Goal: Task Accomplishment & Management: Use online tool/utility

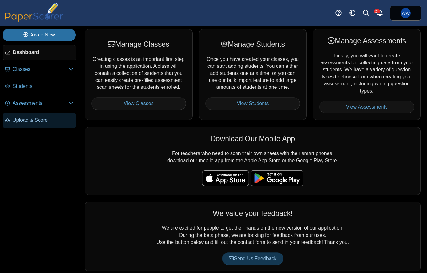
click at [46, 122] on span "Upload & Score" at bounding box center [43, 120] width 61 height 7
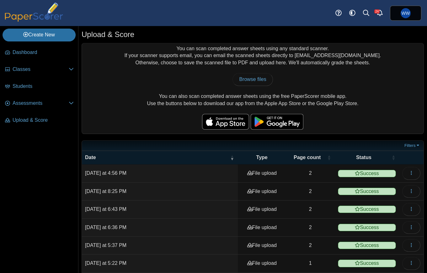
click at [279, 88] on div "You can scan completed answer sheets using any standard scanner. If your scanne…" at bounding box center [253, 88] width 342 height 90
click at [266, 83] on link "Browse files" at bounding box center [253, 79] width 40 height 13
type input "**********"
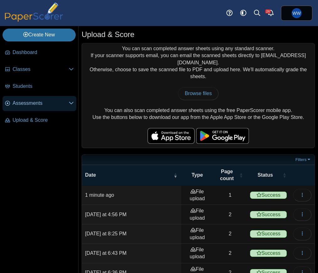
click at [23, 96] on link "Assessments" at bounding box center [40, 103] width 74 height 15
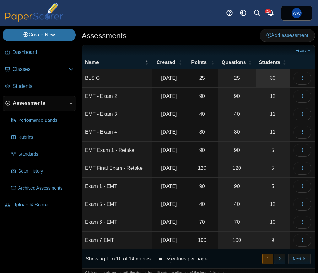
click at [265, 77] on link "30" at bounding box center [273, 78] width 35 height 18
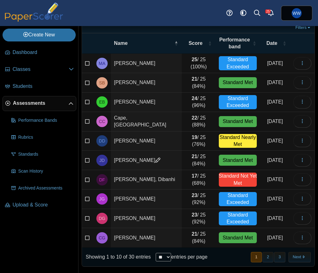
scroll to position [42, 0]
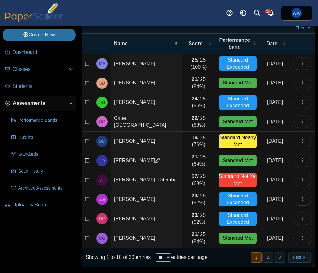
click at [170, 260] on select "** ** ** ***" at bounding box center [163, 257] width 15 height 8
click at [280, 257] on button "3" at bounding box center [279, 257] width 11 height 10
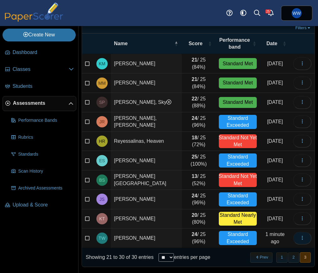
click at [304, 243] on button "button" at bounding box center [302, 238] width 18 height 13
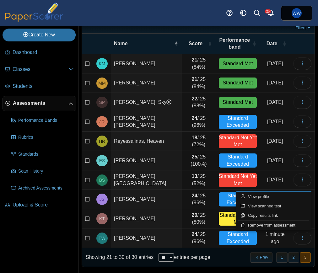
click at [182, 234] on td "24 / 25 (96%)" at bounding box center [199, 238] width 34 height 19
